Goal: Task Accomplishment & Management: Manage account settings

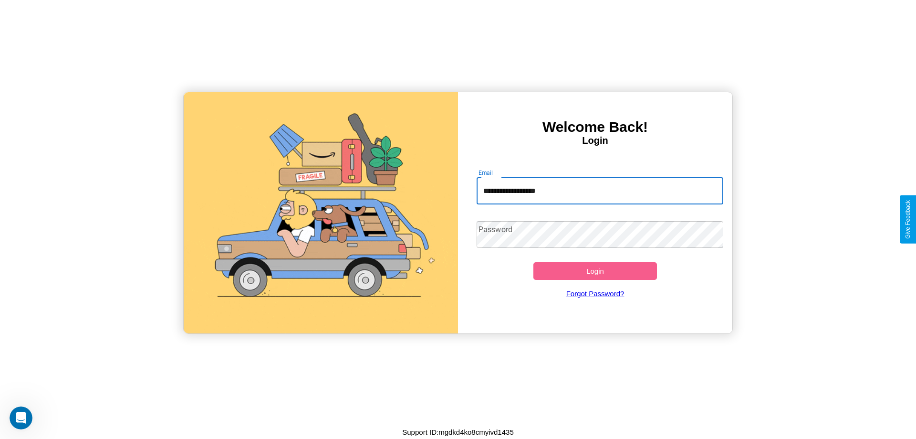
type input "**********"
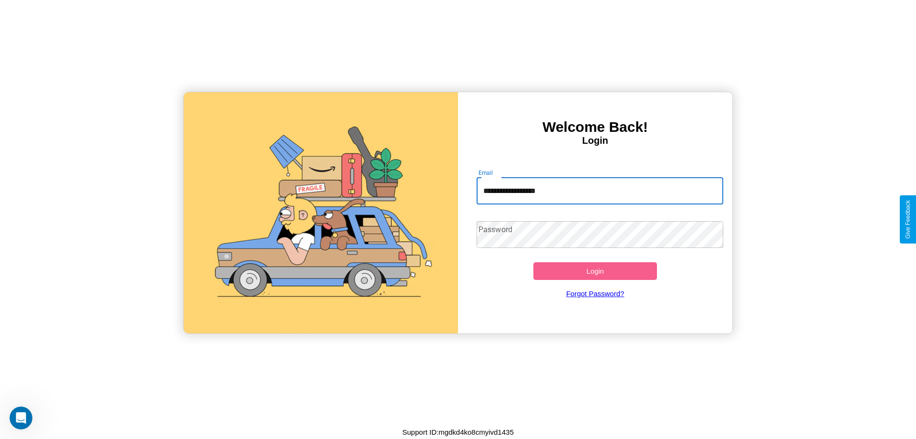
click at [595, 271] on button "Login" at bounding box center [596, 271] width 124 height 18
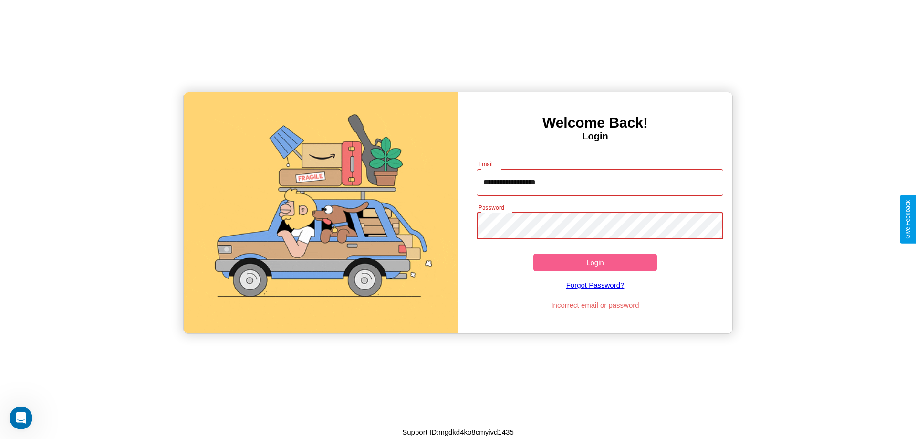
click at [595, 262] on button "Login" at bounding box center [596, 262] width 124 height 18
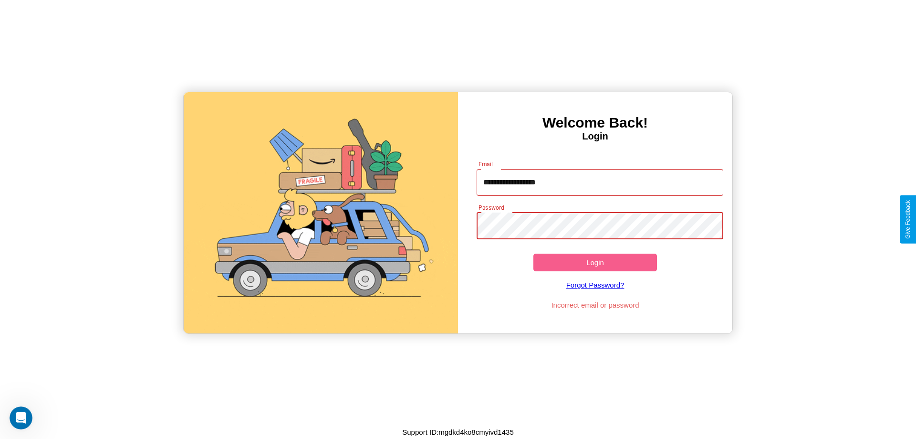
click at [595, 262] on button "Login" at bounding box center [596, 262] width 124 height 18
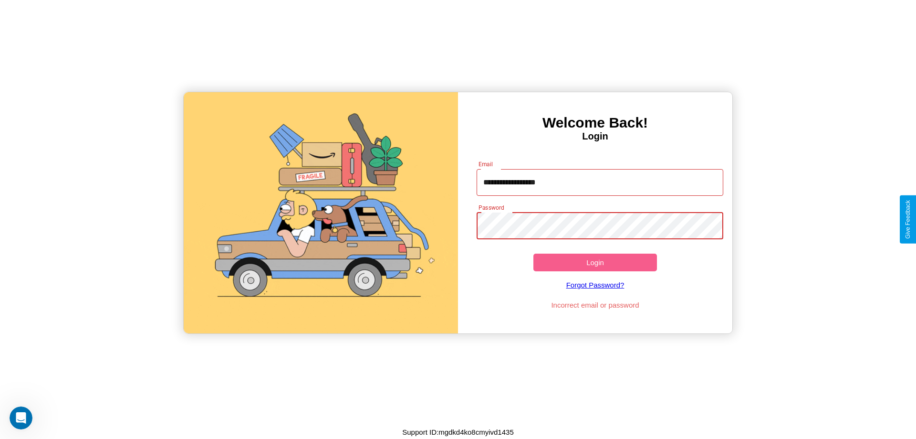
click at [595, 262] on button "Login" at bounding box center [596, 262] width 124 height 18
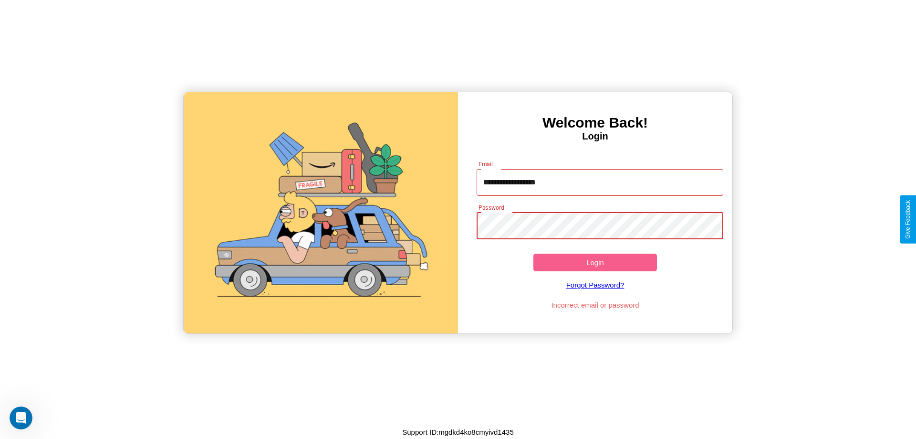
click at [595, 262] on button "Login" at bounding box center [596, 262] width 124 height 18
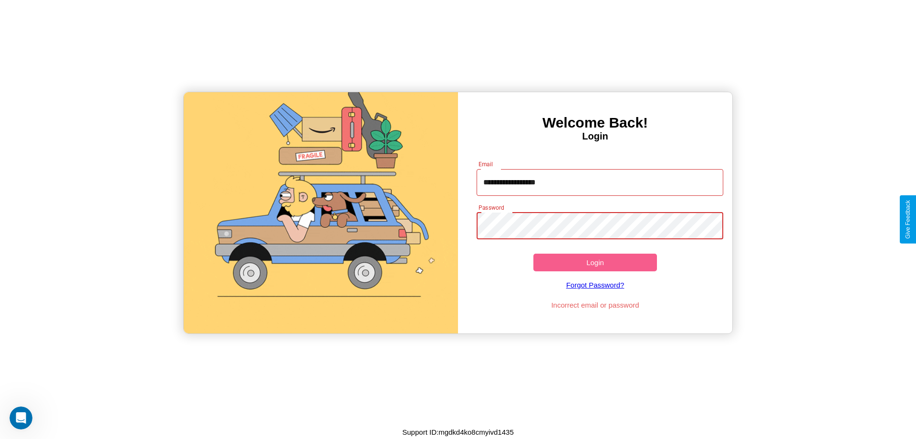
click at [595, 262] on button "Login" at bounding box center [596, 262] width 124 height 18
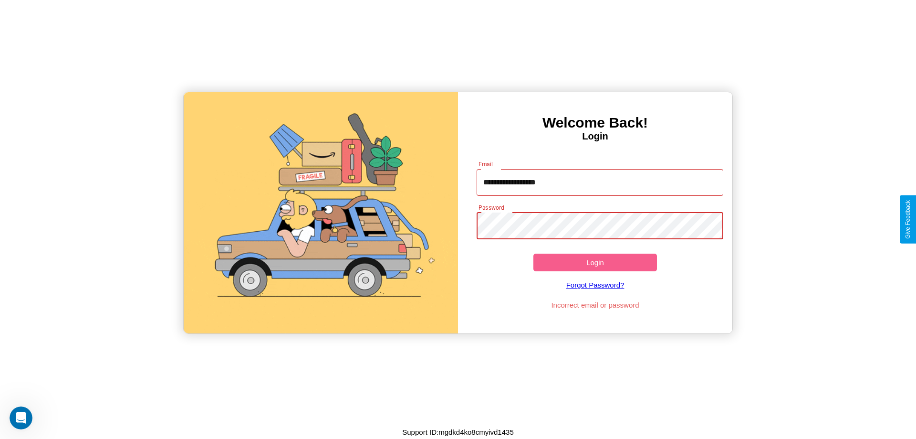
click at [595, 262] on button "Login" at bounding box center [596, 262] width 124 height 18
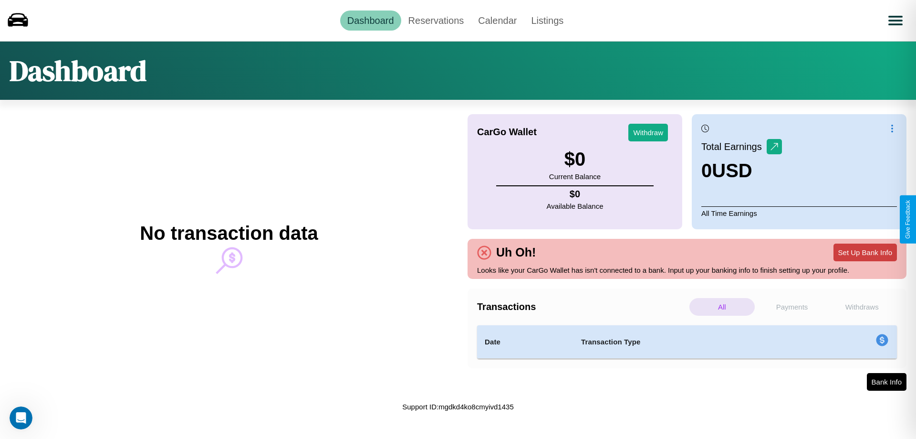
click at [865, 252] on button "Set Up Bank Info" at bounding box center [865, 252] width 63 height 18
